Goal: Check status: Check status

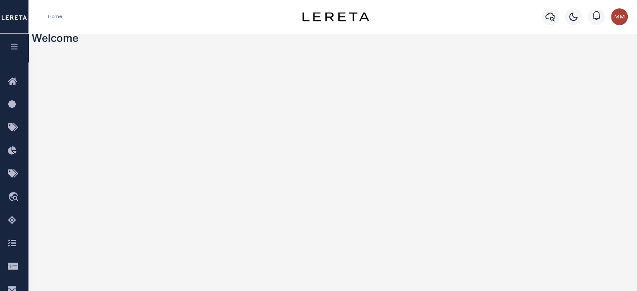
click at [10, 42] on button "button" at bounding box center [14, 47] width 28 height 28
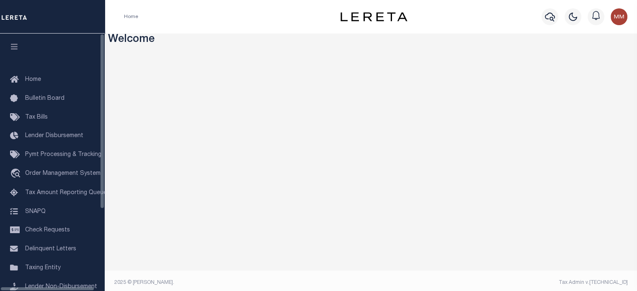
scroll to position [119, 0]
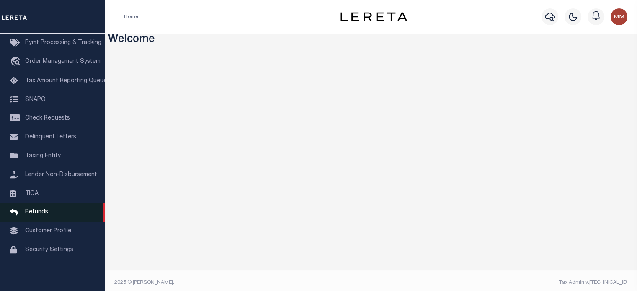
click at [38, 209] on span "Refunds" at bounding box center [36, 212] width 23 height 6
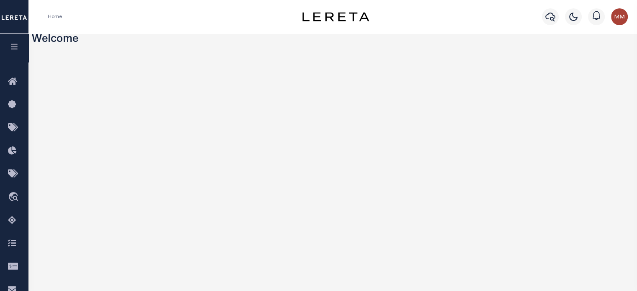
drag, startPoint x: 546, startPoint y: 19, endPoint x: 279, endPoint y: 27, distance: 266.8
click at [534, 13] on div "Profile Sign out" at bounding box center [508, 16] width 246 height 29
click at [551, 18] on icon "button" at bounding box center [550, 17] width 10 height 9
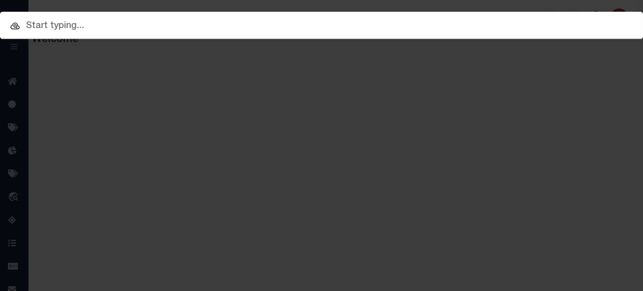
click at [218, 27] on input "text" at bounding box center [321, 26] width 643 height 15
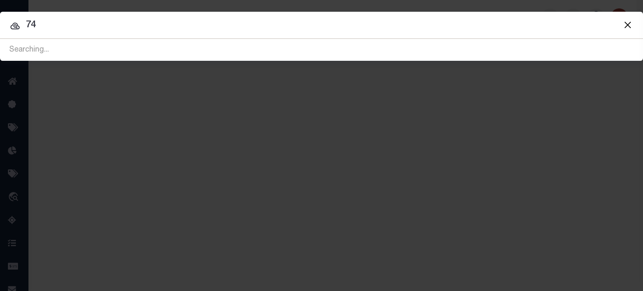
type input "7"
type input "74510"
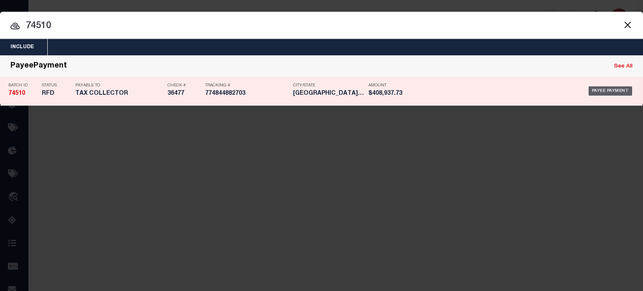
click at [596, 92] on div "Payee Payment" at bounding box center [611, 90] width 44 height 9
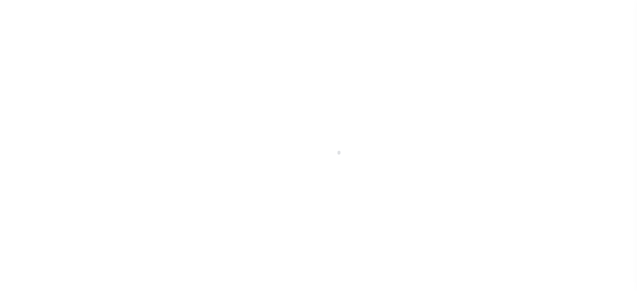
select select "RFD"
select select "CHK"
select select "[PERSON_NAME]"
select select "FDX"
select select
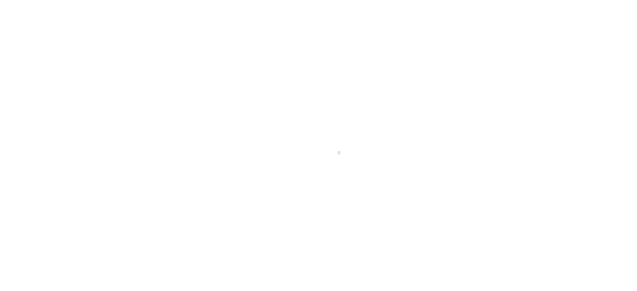
select select "37"
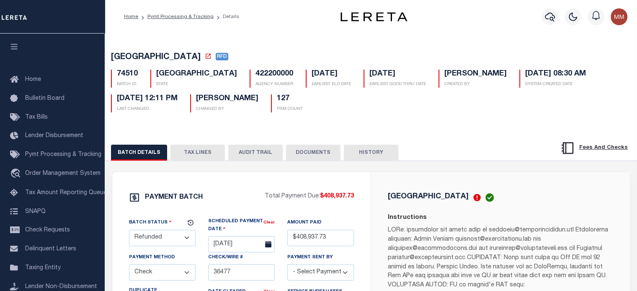
click at [322, 150] on button "DOCUMENTS" at bounding box center [313, 152] width 54 height 16
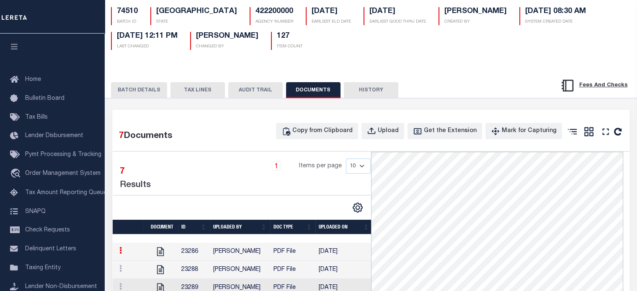
scroll to position [126, 0]
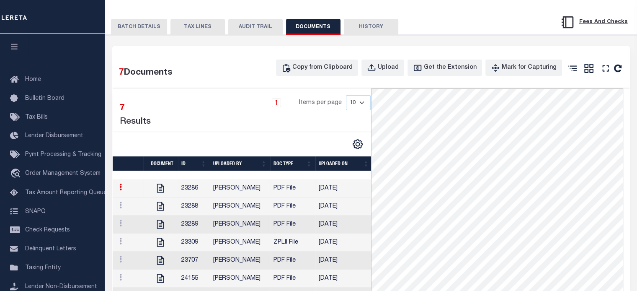
click at [125, 26] on button "BATCH DETAILS" at bounding box center [139, 27] width 56 height 16
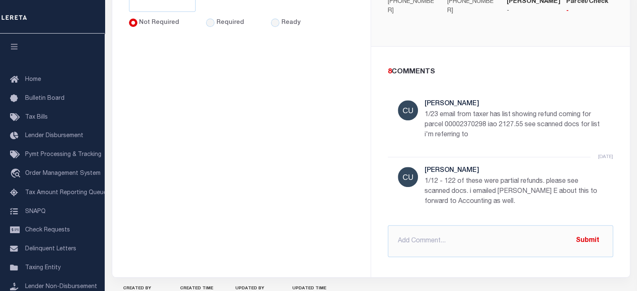
scroll to position [375, 0]
